Goal: Task Accomplishment & Management: Manage account settings

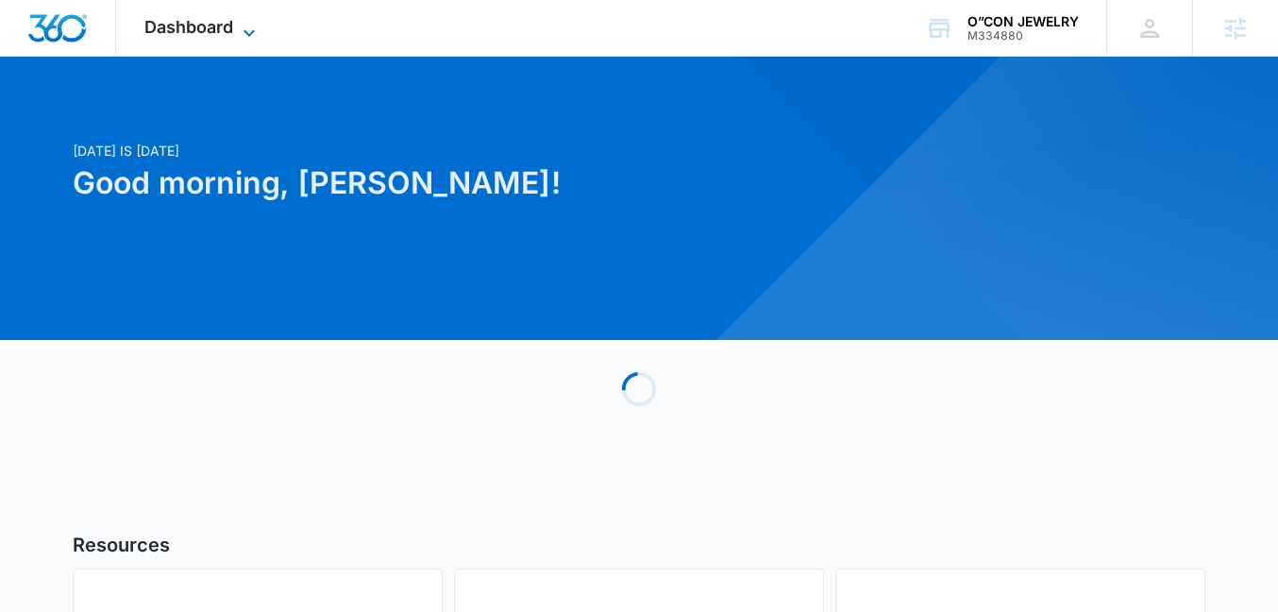
click at [250, 25] on icon at bounding box center [249, 33] width 23 height 23
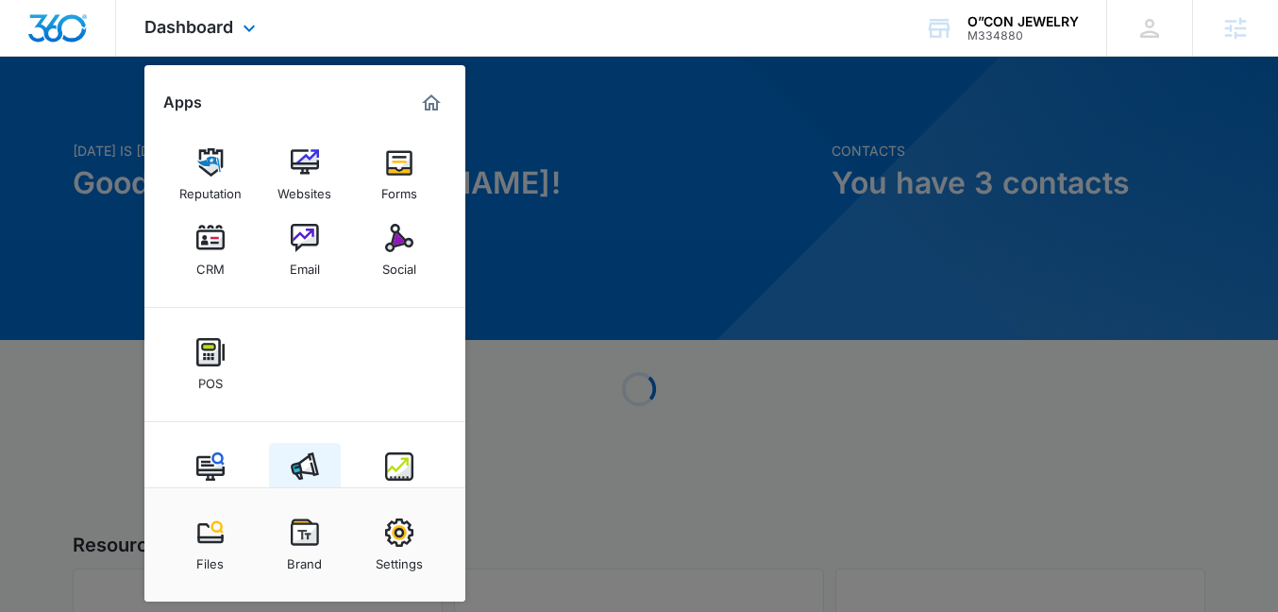
click at [297, 469] on img at bounding box center [305, 466] width 28 height 28
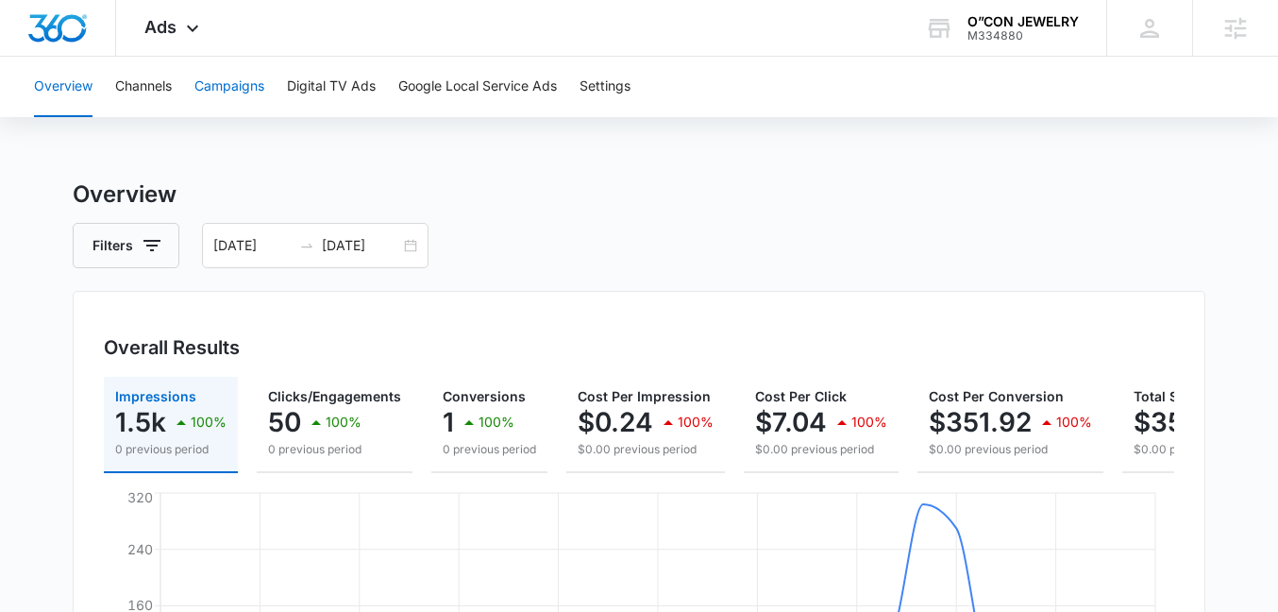
click at [215, 101] on button "Campaigns" at bounding box center [229, 87] width 70 height 60
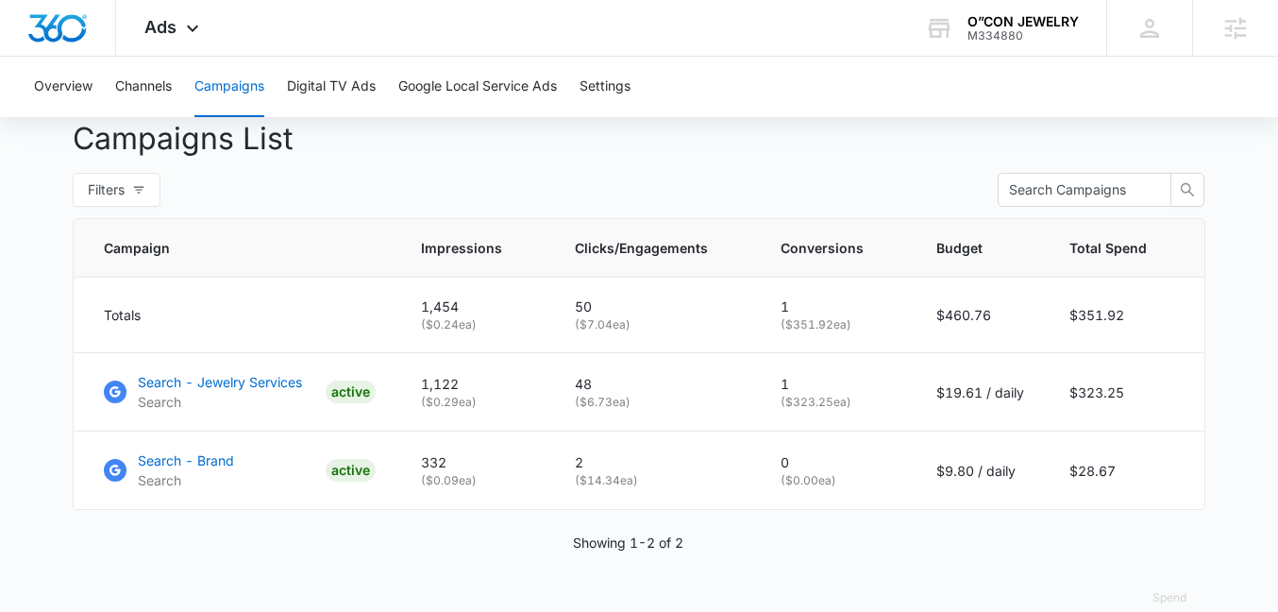
scroll to position [734, 0]
